Goal: Information Seeking & Learning: Learn about a topic

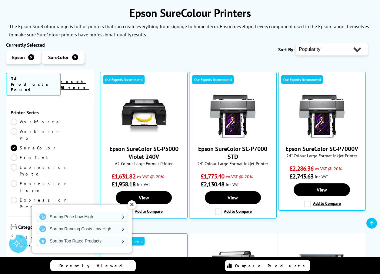
scroll to position [95, 0]
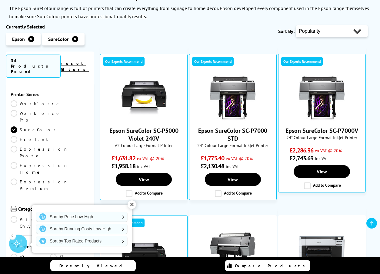
click at [133, 204] on div "✕" at bounding box center [131, 204] width 8 height 8
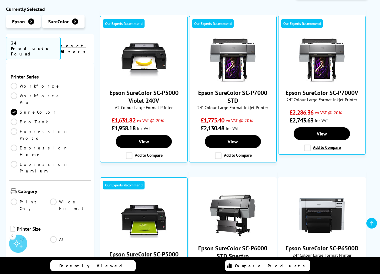
scroll to position [126, 0]
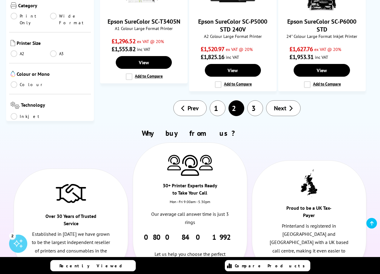
scroll to position [739, 0]
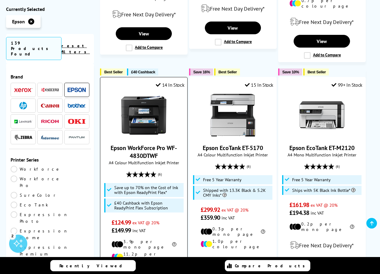
scroll to position [947, 0]
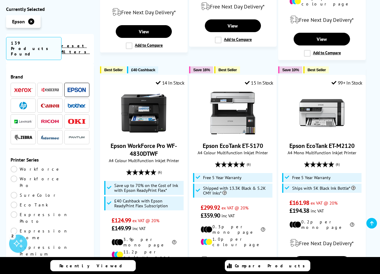
click at [76, 87] on img at bounding box center [77, 89] width 18 height 5
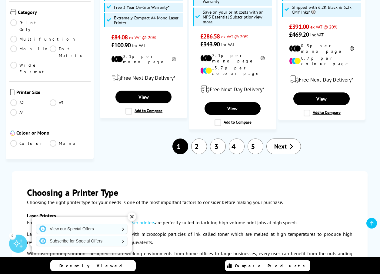
scroll to position [1118, 0]
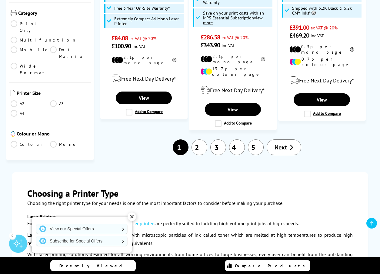
click at [276, 143] on span "Next" at bounding box center [280, 147] width 12 height 8
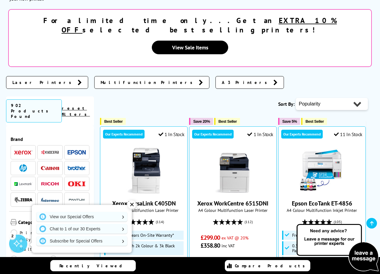
scroll to position [121, 0]
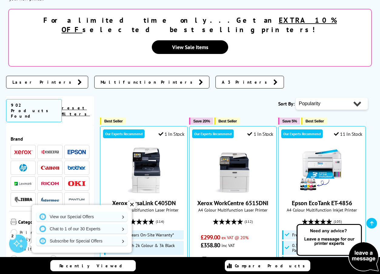
click at [133, 205] on div "✕" at bounding box center [131, 204] width 8 height 8
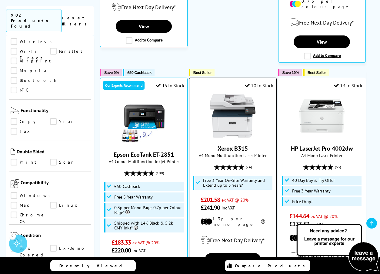
scroll to position [433, 0]
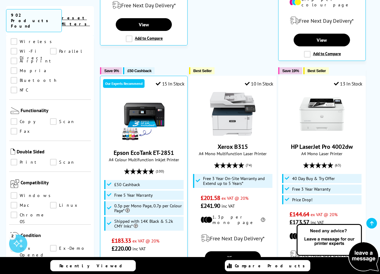
click at [368, 258] on img at bounding box center [337, 248] width 85 height 50
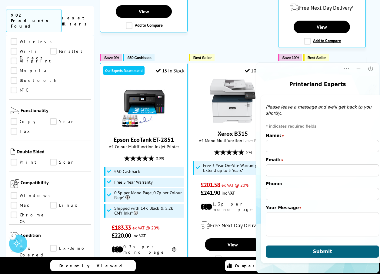
scroll to position [0, 0]
type input "HARSH SATHWARA"
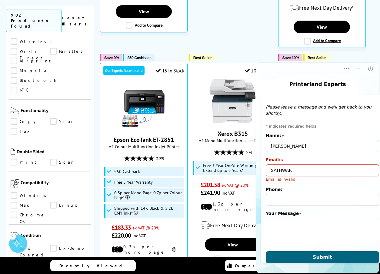
type input "SATHWARA"
type input "sathwarah80@gmail.com"
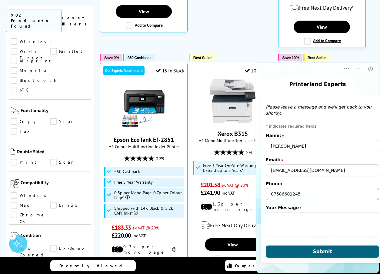
type input "07586601245"
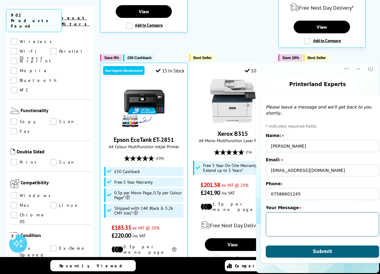
click at [308, 228] on textarea "Your Message" at bounding box center [322, 224] width 113 height 24
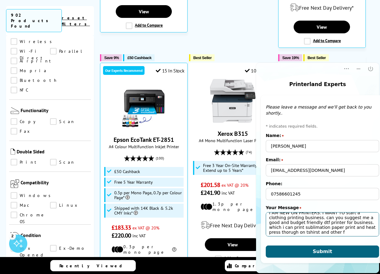
scroll to position [15, 0]
click at [334, 232] on textarea "HI I AM NEW ON PRINTERS. I WANT TO start a clothing printing business. can you …" at bounding box center [322, 224] width 113 height 24
click at [297, 232] on textarea "HI I AM NEW TO PRINTERS. I WANT TO start a clothing printing business. Can you …" at bounding box center [322, 224] width 113 height 24
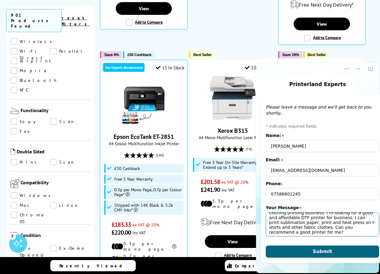
scroll to position [10, 0]
type textarea "Hello there! I’m new to printers and I’m starting a clothing printing business.…"
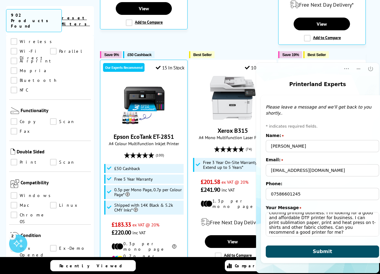
click at [327, 251] on button "Submit" at bounding box center [322, 251] width 113 height 12
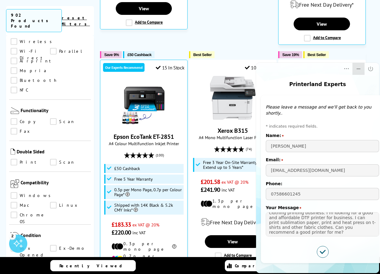
click at [360, 66] on icon "Minimize" at bounding box center [358, 69] width 6 height 6
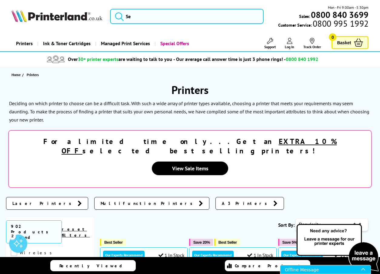
scroll to position [0, 0]
click at [46, 18] on img at bounding box center [57, 15] width 91 height 13
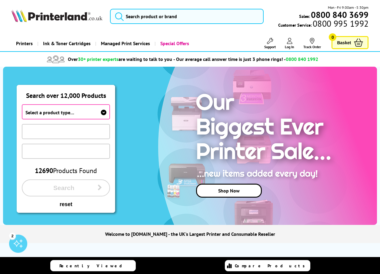
click at [104, 111] on icon at bounding box center [103, 112] width 5 height 5
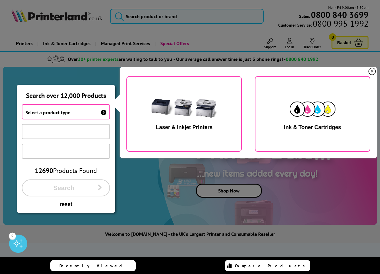
click at [201, 119] on img "button" at bounding box center [184, 109] width 76 height 38
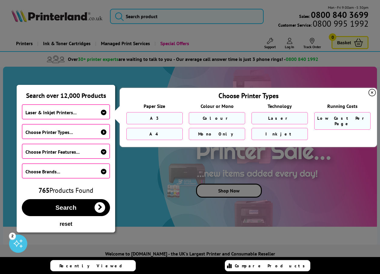
click at [94, 129] on span "Choose Printer Types..." at bounding box center [66, 131] width 88 height 15
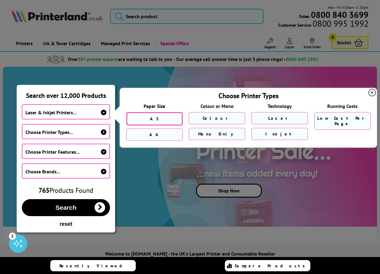
click at [176, 118] on link "A3" at bounding box center [154, 118] width 56 height 13
click at [270, 117] on link "Laser" at bounding box center [279, 118] width 56 height 13
click at [234, 116] on link "Colour" at bounding box center [217, 118] width 56 height 13
click at [268, 116] on link "Laser" at bounding box center [279, 118] width 56 height 13
click at [335, 118] on span "Low Cost Per Page" at bounding box center [342, 121] width 50 height 11
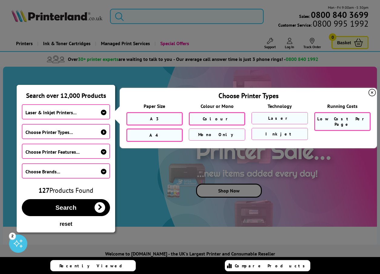
click at [148, 136] on link "A4" at bounding box center [154, 134] width 56 height 13
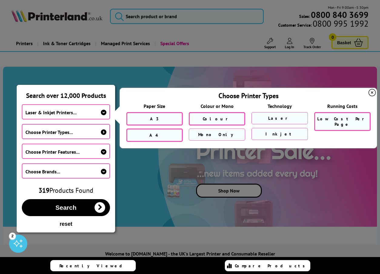
click at [156, 118] on span "A3" at bounding box center [154, 118] width 9 height 5
click at [156, 136] on span "A4" at bounding box center [154, 134] width 10 height 5
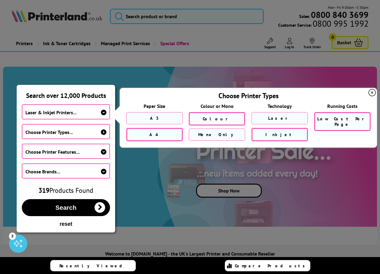
click at [286, 129] on link "Inkjet" at bounding box center [279, 134] width 56 height 13
click at [104, 132] on icon at bounding box center [103, 131] width 5 height 5
click at [93, 132] on span "Choose Printer Types..." at bounding box center [66, 131] width 88 height 15
click at [374, 91] on icon at bounding box center [371, 92] width 7 height 7
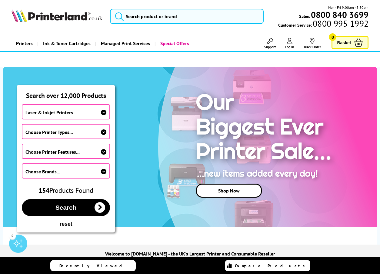
click at [89, 131] on span "Choose Printer Types..." at bounding box center [66, 131] width 88 height 15
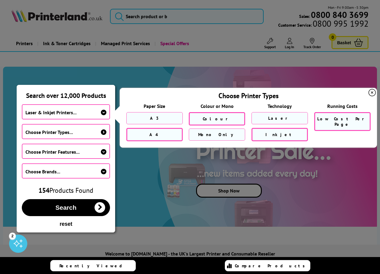
click at [97, 150] on span "Choose Printer Features..." at bounding box center [66, 151] width 88 height 15
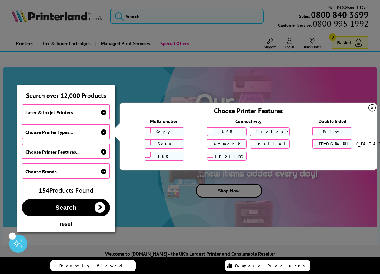
click at [147, 131] on input "Copy" at bounding box center [147, 130] width 6 height 6
checkbox input "true"
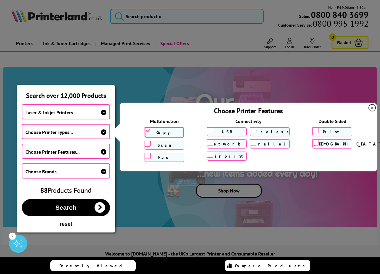
click at [147, 141] on input "Scan" at bounding box center [147, 143] width 6 height 6
checkbox input "true"
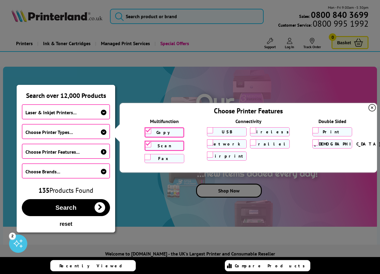
click at [210, 131] on input "USB" at bounding box center [210, 130] width 6 height 6
checkbox input "true"
click at [211, 143] on input "Network" at bounding box center [210, 143] width 6 height 6
checkbox input "true"
click at [211, 157] on input "Airprint" at bounding box center [210, 157] width 6 height 6
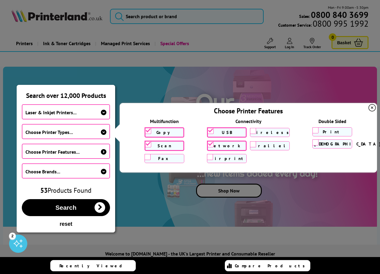
checkbox input "true"
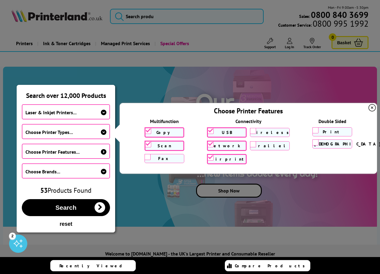
click at [256, 131] on label "Wireless" at bounding box center [270, 132] width 36 height 5
click at [256, 131] on input "Wireless" at bounding box center [253, 131] width 6 height 6
checkbox input "true"
click at [313, 129] on input "Print" at bounding box center [315, 130] width 6 height 6
checkbox input "true"
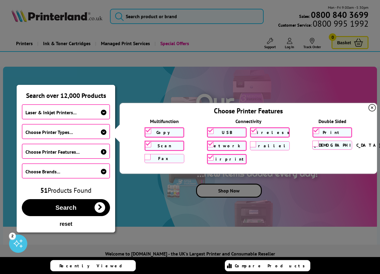
click at [314, 141] on input "Scan/Copy" at bounding box center [315, 143] width 6 height 6
checkbox input "true"
click at [100, 150] on span "Choose Printer Features..." at bounding box center [66, 151] width 88 height 15
click at [101, 152] on icon at bounding box center [103, 151] width 5 height 5
click at [375, 107] on icon at bounding box center [371, 107] width 7 height 7
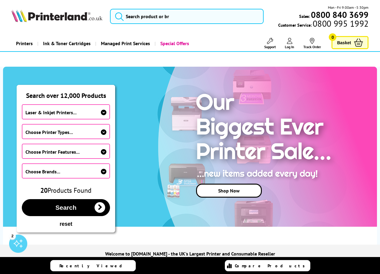
click at [70, 150] on span "Choose Printer Features..." at bounding box center [52, 152] width 54 height 6
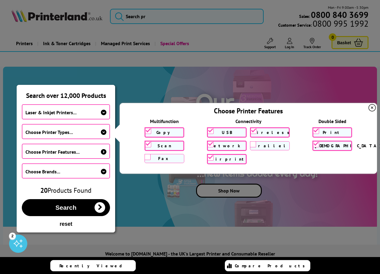
click at [100, 170] on span "Choose Brands..." at bounding box center [66, 170] width 88 height 15
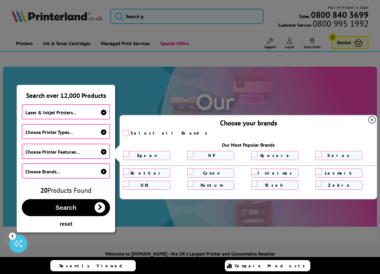
click at [128, 131] on input "checkbox" at bounding box center [126, 133] width 6 height 6
checkbox input "true"
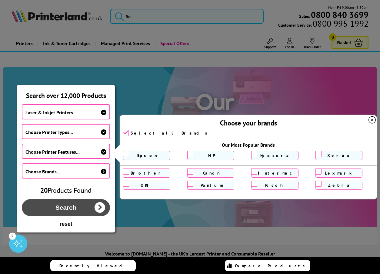
click at [96, 205] on icon "button" at bounding box center [99, 207] width 11 height 11
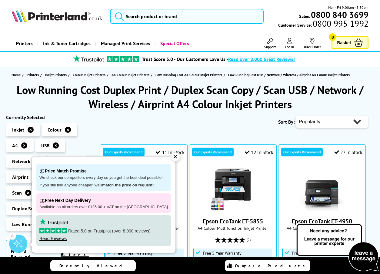
click at [172, 159] on div "✕" at bounding box center [175, 156] width 8 height 8
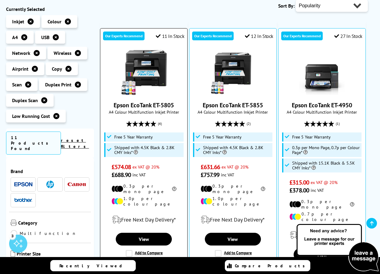
scroll to position [117, 0]
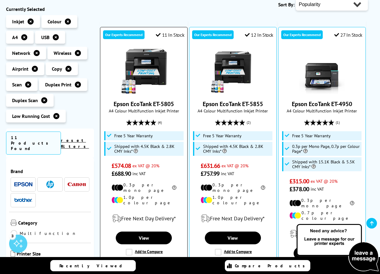
click at [159, 81] on img at bounding box center [143, 70] width 45 height 45
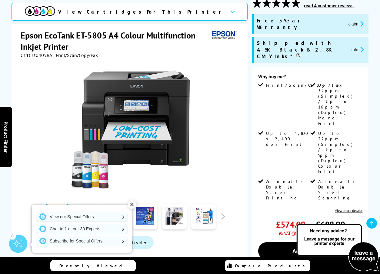
scroll to position [90, 0]
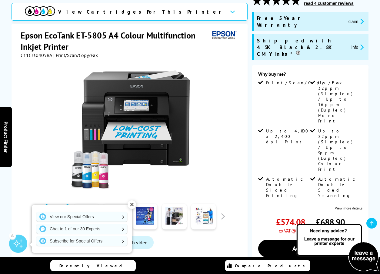
click at [131, 203] on div "✕" at bounding box center [131, 204] width 8 height 8
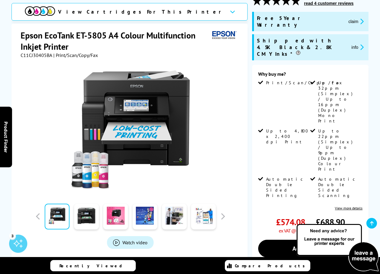
click at [360, 206] on link "View more details" at bounding box center [349, 208] width 28 height 5
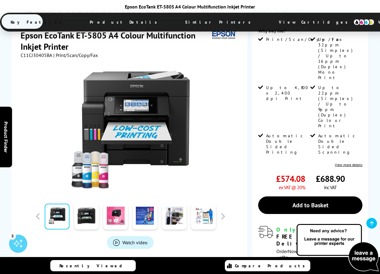
scroll to position [134, 0]
click at [226, 212] on button "button" at bounding box center [222, 216] width 9 height 9
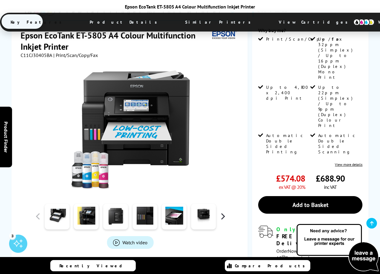
click at [224, 212] on button "button" at bounding box center [222, 216] width 9 height 9
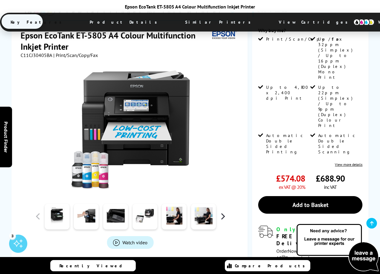
click at [224, 212] on button "button" at bounding box center [222, 216] width 9 height 9
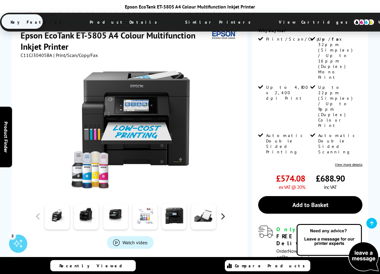
click at [224, 212] on button "button" at bounding box center [222, 216] width 9 height 9
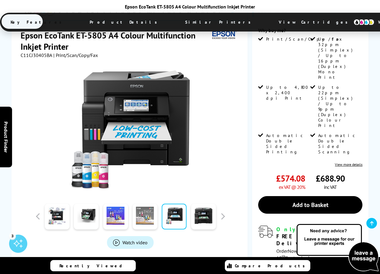
click at [197, 117] on div at bounding box center [129, 129] width 151 height 119
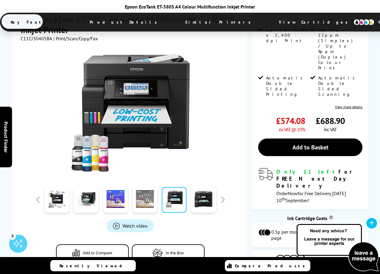
scroll to position [192, 0]
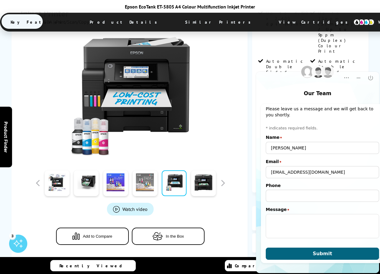
scroll to position [2, 0]
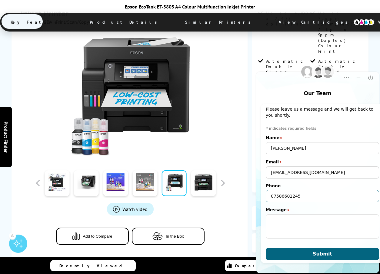
type input "07586601245"
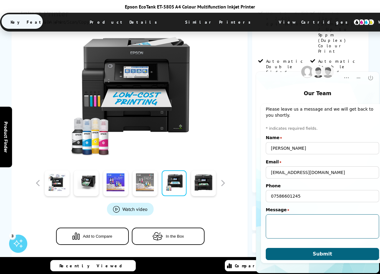
click at [300, 229] on textarea "Message" at bounding box center [322, 226] width 113 height 24
click at [360, 77] on icon "Minimize" at bounding box center [358, 78] width 6 height 6
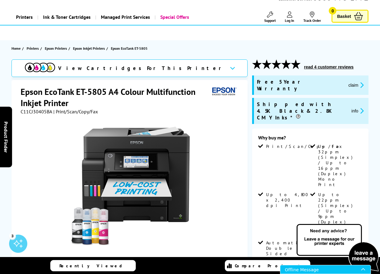
scroll to position [29, 0]
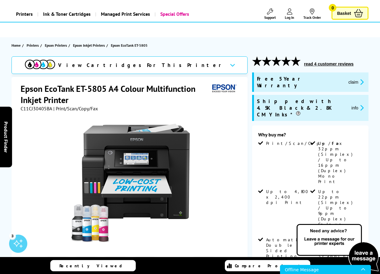
click at [346, 80] on button "claim" at bounding box center [355, 81] width 19 height 7
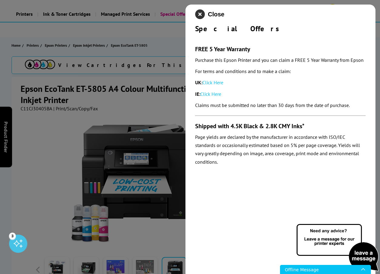
click at [201, 15] on icon "close modal" at bounding box center [200, 14] width 10 height 10
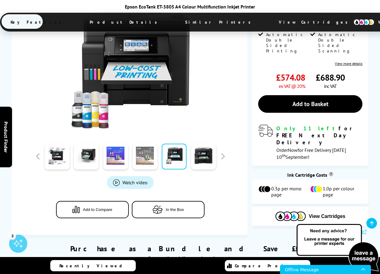
scroll to position [219, 0]
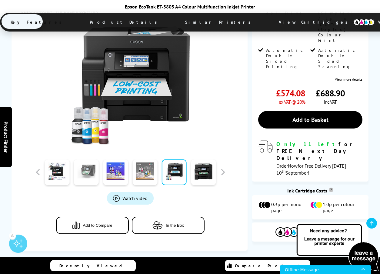
click at [83, 159] on link at bounding box center [86, 172] width 25 height 26
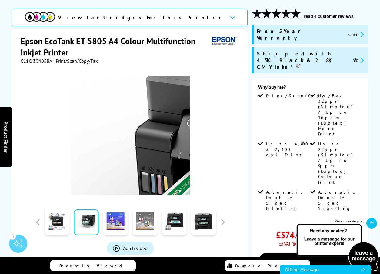
scroll to position [78, 0]
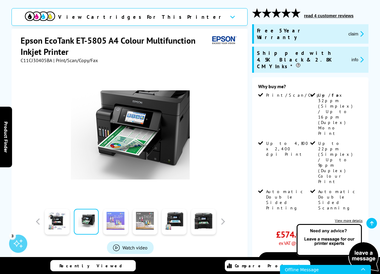
click at [110, 222] on link at bounding box center [115, 222] width 25 height 26
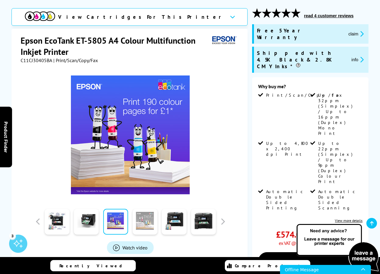
click at [141, 229] on link at bounding box center [144, 222] width 25 height 26
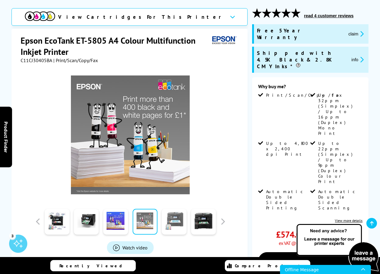
click at [172, 233] on link at bounding box center [174, 222] width 25 height 26
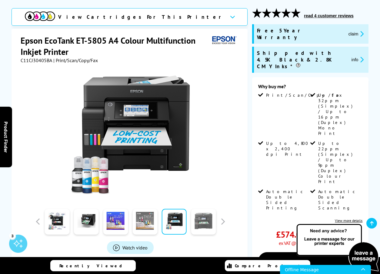
click at [196, 232] on link at bounding box center [203, 222] width 25 height 26
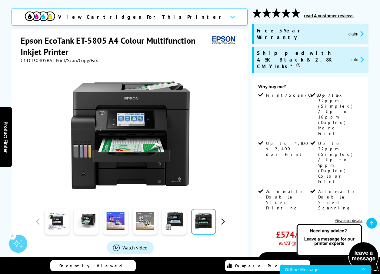
click at [226, 224] on button "button" at bounding box center [222, 221] width 9 height 9
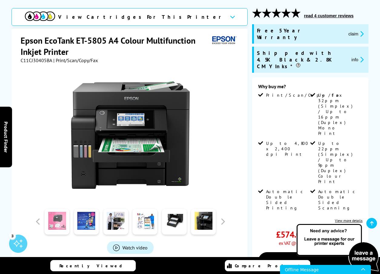
click at [66, 225] on link at bounding box center [57, 222] width 25 height 26
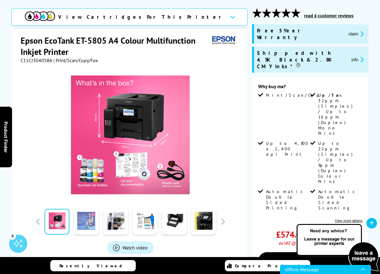
click at [86, 227] on link at bounding box center [86, 222] width 25 height 26
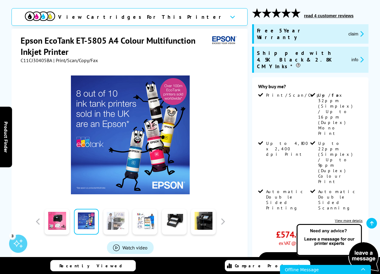
click at [115, 228] on link at bounding box center [115, 222] width 25 height 26
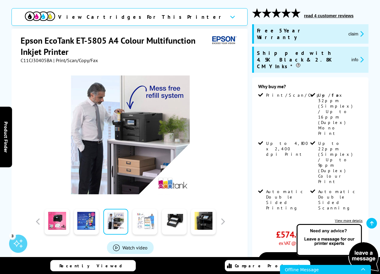
click at [147, 231] on link at bounding box center [144, 222] width 25 height 26
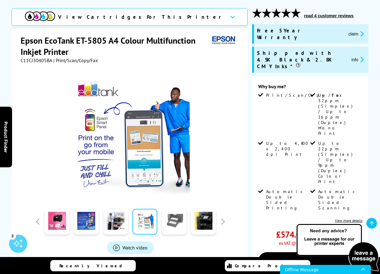
click at [173, 230] on link at bounding box center [174, 222] width 25 height 26
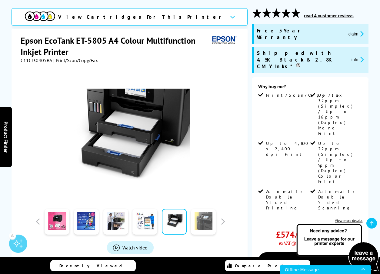
click at [198, 227] on link at bounding box center [203, 222] width 25 height 26
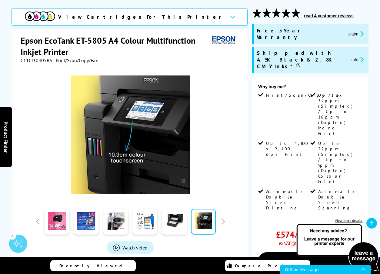
click at [223, 226] on div at bounding box center [130, 221] width 194 height 30
click at [224, 222] on button "button" at bounding box center [222, 221] width 9 height 9
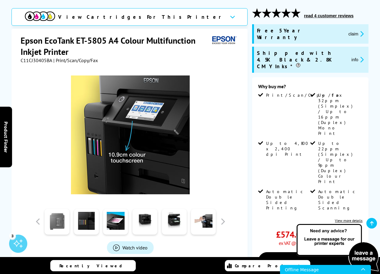
click at [60, 220] on link at bounding box center [57, 222] width 25 height 26
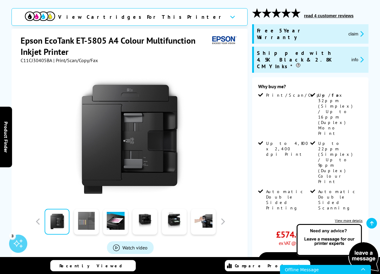
click at [86, 228] on link at bounding box center [86, 222] width 25 height 26
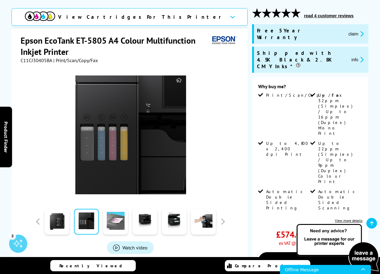
click at [112, 230] on link at bounding box center [115, 222] width 25 height 26
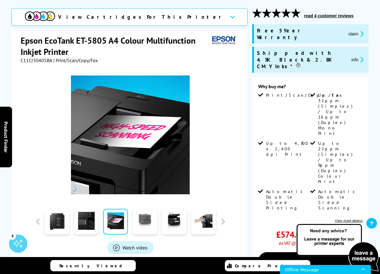
click at [144, 231] on link at bounding box center [144, 222] width 25 height 26
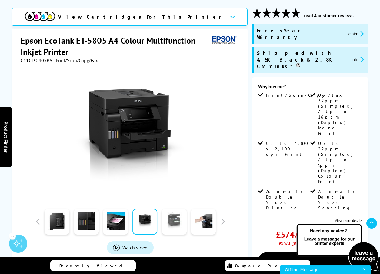
click at [166, 228] on link at bounding box center [174, 222] width 25 height 26
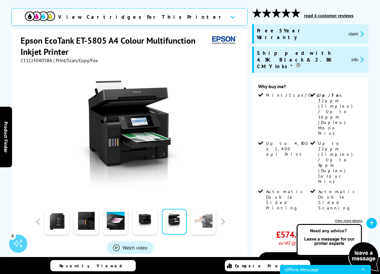
click at [194, 226] on link at bounding box center [203, 222] width 25 height 26
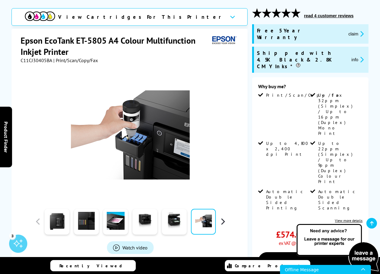
click at [222, 221] on button "button" at bounding box center [222, 221] width 9 height 9
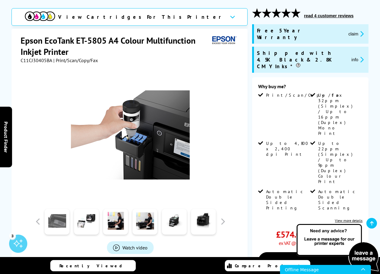
click at [61, 220] on link at bounding box center [57, 222] width 25 height 26
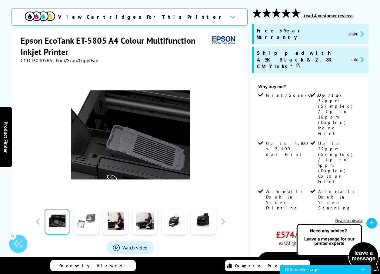
click at [82, 226] on link at bounding box center [86, 222] width 25 height 26
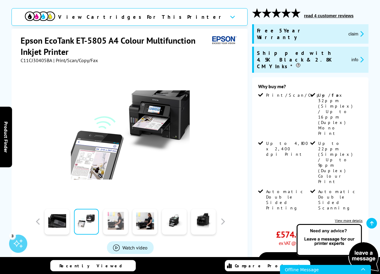
click at [111, 226] on link at bounding box center [115, 222] width 25 height 26
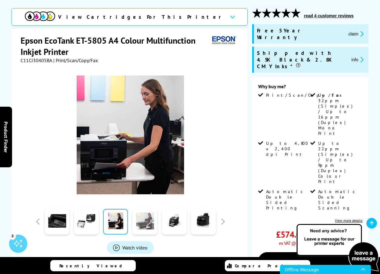
click at [141, 226] on link at bounding box center [144, 222] width 25 height 26
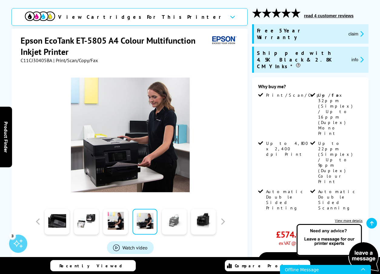
click at [173, 229] on link at bounding box center [174, 222] width 25 height 26
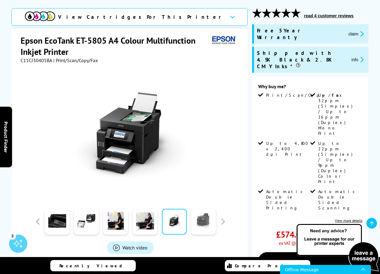
click at [201, 228] on link at bounding box center [203, 222] width 25 height 26
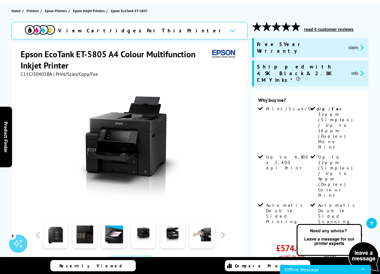
scroll to position [63, 0]
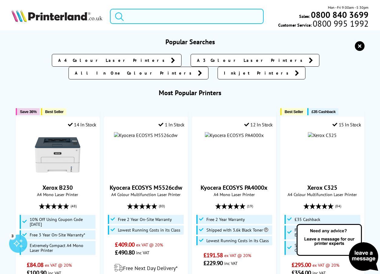
click at [223, 18] on input "search" at bounding box center [186, 16] width 153 height 15
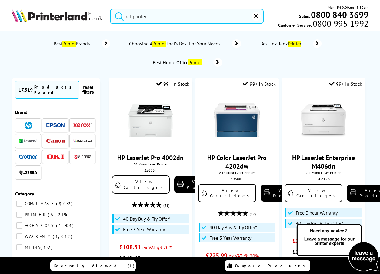
click at [118, 15] on button "submit" at bounding box center [117, 15] width 15 height 13
click at [249, 56] on ol "Best Printer Brands Choosing A Printer That’s Best For Your Needs Best Ink Tank…" at bounding box center [189, 53] width 345 height 38
click at [203, 9] on input "dtf printer" at bounding box center [186, 16] width 153 height 15
click at [200, 20] on input "dtf printer" at bounding box center [186, 16] width 153 height 15
click at [133, 16] on input "dtf printer" at bounding box center [186, 16] width 153 height 15
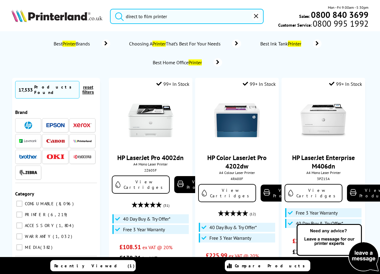
type input "direct to film printer"
click at [120, 19] on icon "submit" at bounding box center [119, 16] width 8 height 8
click at [84, 139] on div at bounding box center [82, 141] width 18 height 8
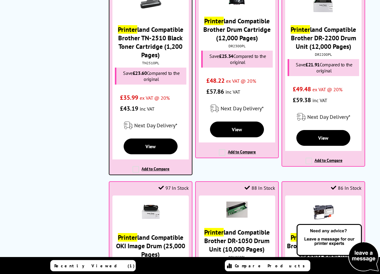
scroll to position [275, 0]
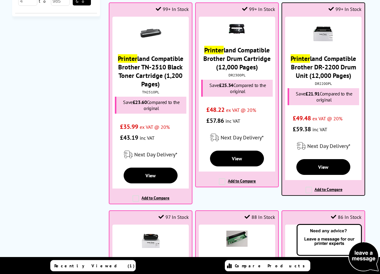
click at [325, 37] on img at bounding box center [322, 33] width 21 height 21
